Goal: Task Accomplishment & Management: Manage account settings

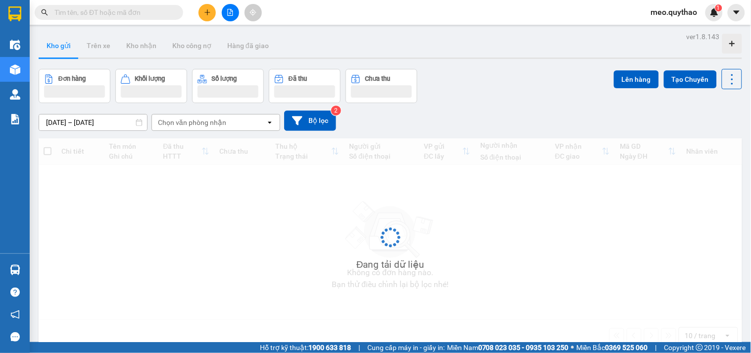
click at [670, 4] on div "meo.quythao 1" at bounding box center [683, 12] width 80 height 17
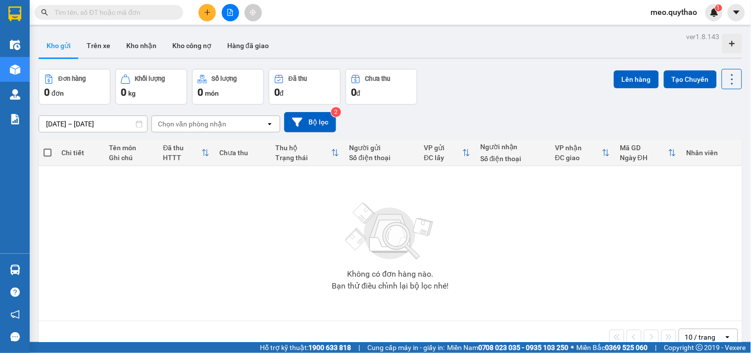
click at [672, 12] on span "meo.quythao" at bounding box center [674, 12] width 62 height 12
click at [671, 26] on span "Đăng xuất" at bounding box center [680, 30] width 42 height 11
